Goal: Use online tool/utility: Utilize a website feature to perform a specific function

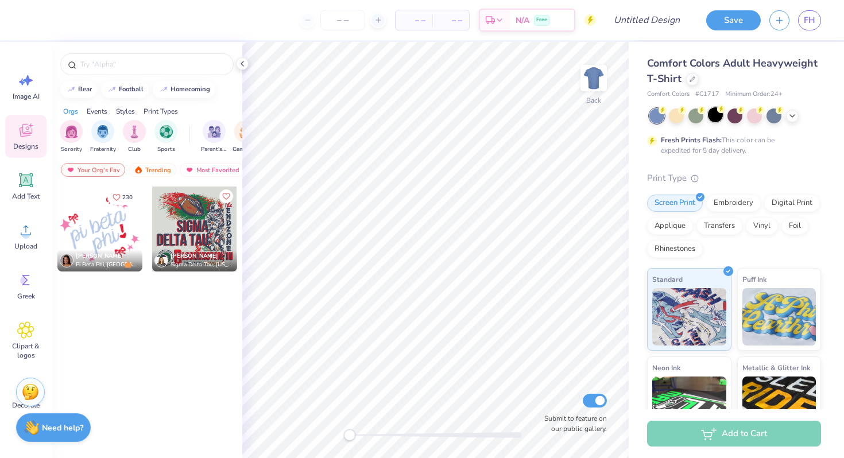
click at [714, 122] on div at bounding box center [715, 114] width 15 height 15
click at [28, 243] on span "Upload" at bounding box center [25, 246] width 23 height 9
click at [25, 177] on icon at bounding box center [26, 180] width 11 height 11
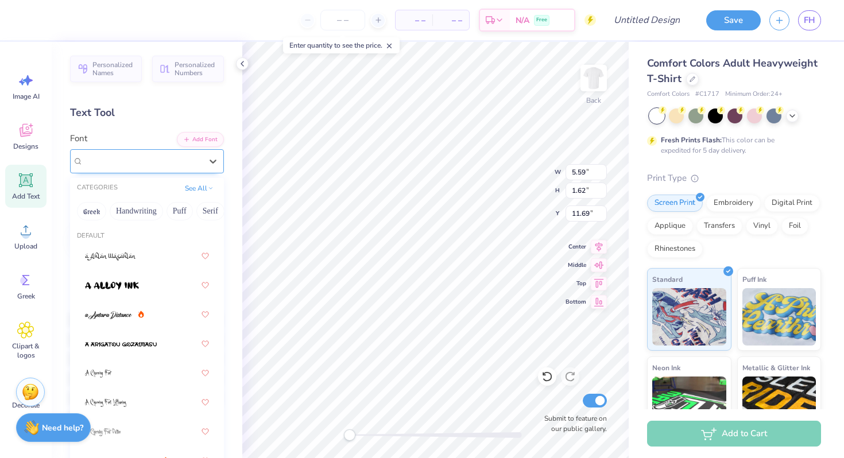
click at [171, 165] on div "Super Dream" at bounding box center [142, 161] width 121 height 18
click at [168, 205] on button "Bold" at bounding box center [168, 211] width 28 height 18
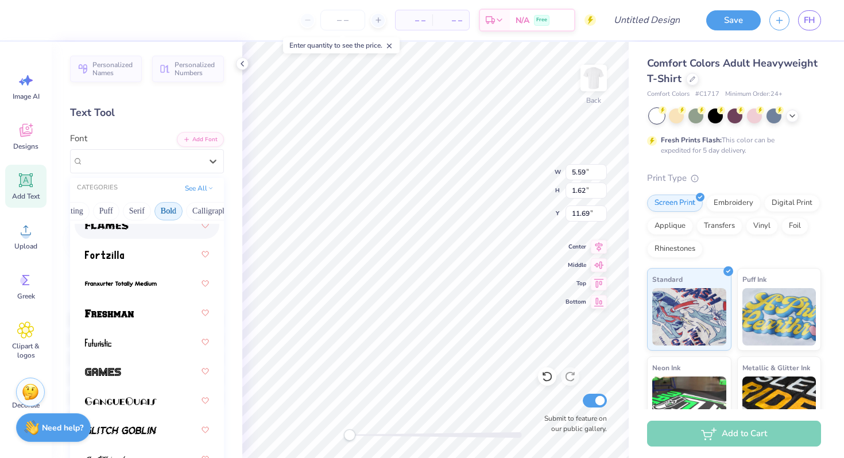
scroll to position [530, 0]
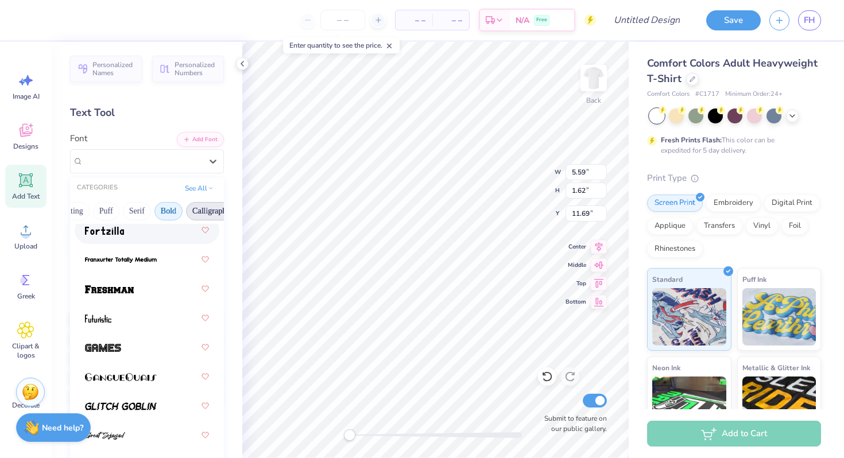
click at [205, 205] on button "Calligraphy" at bounding box center [211, 211] width 51 height 18
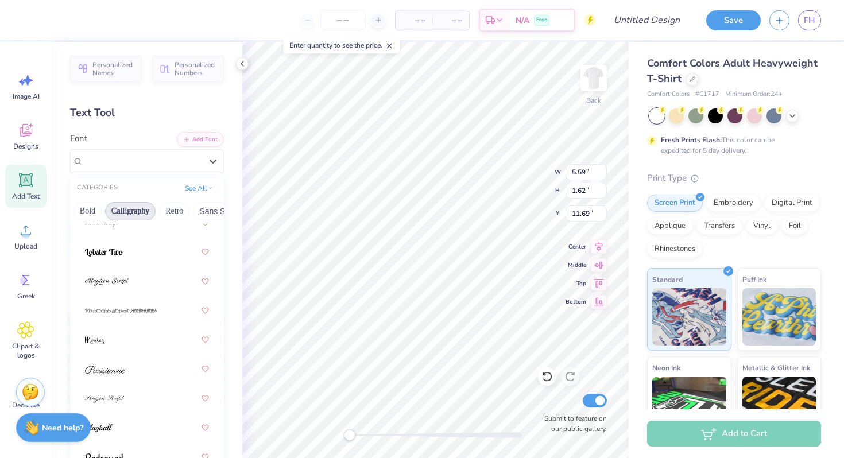
scroll to position [0, 158]
click at [176, 211] on button "Retro" at bounding box center [171, 211] width 30 height 18
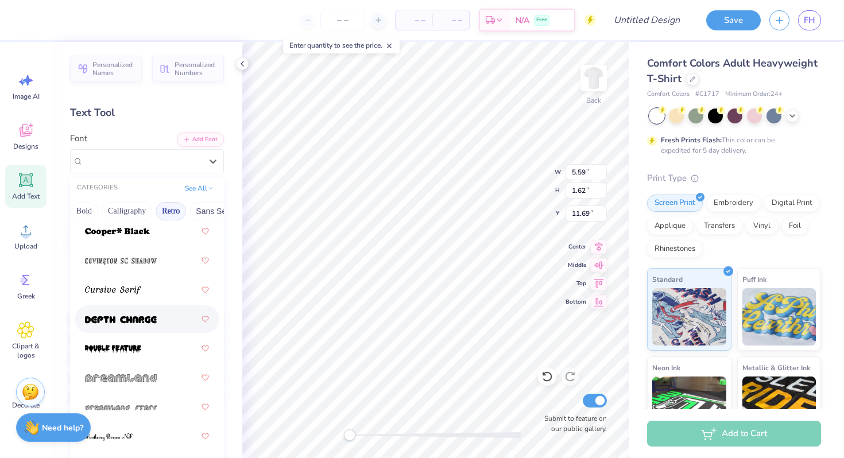
scroll to position [820, 0]
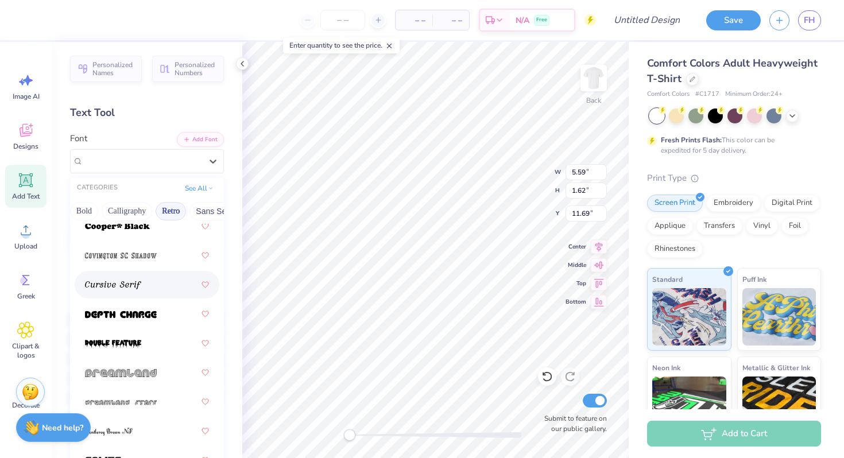
click at [151, 284] on div at bounding box center [147, 284] width 124 height 21
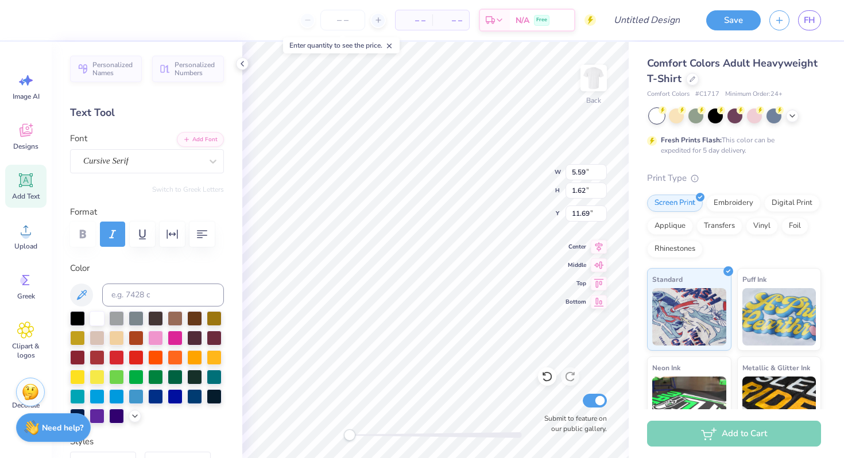
scroll to position [0, 0]
type textarea "T"
type textarea "1 in 8 None in 8"
click at [179, 335] on div at bounding box center [175, 336] width 15 height 15
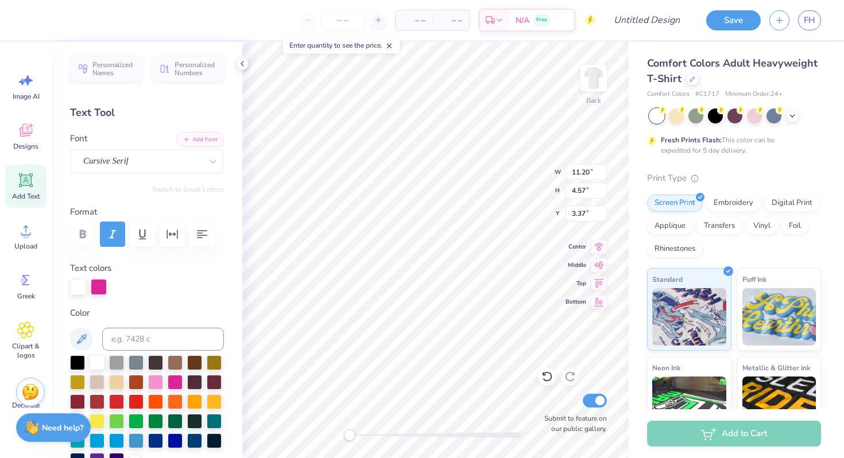
type input "5.89"
type input "2.41"
type input "5.54"
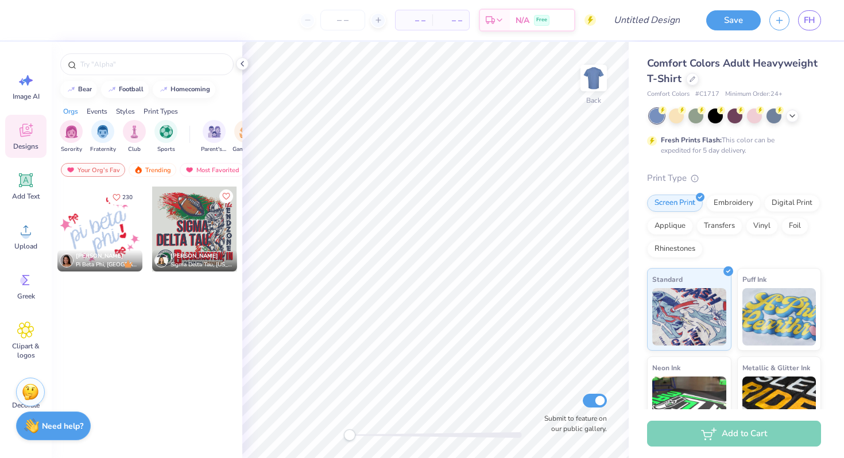
click at [67, 434] on div "Need help? Chat with us." at bounding box center [53, 426] width 75 height 29
